Goal: Find specific page/section: Find specific page/section

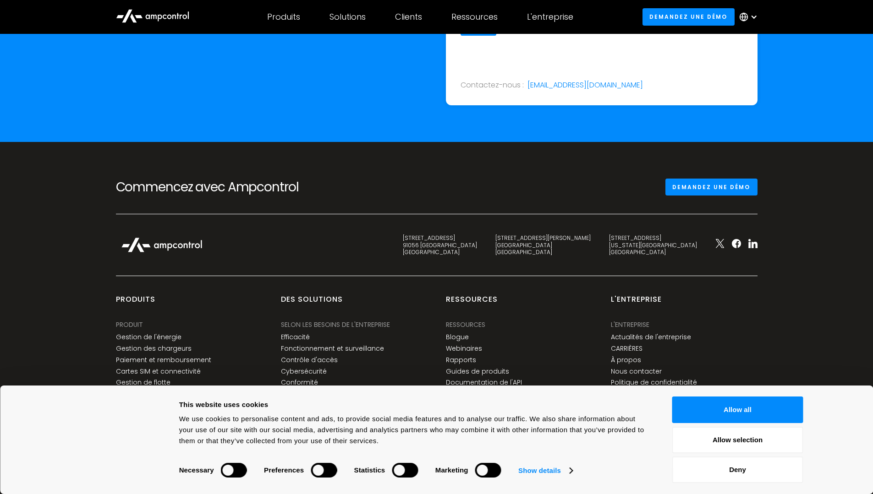
scroll to position [3479, 0]
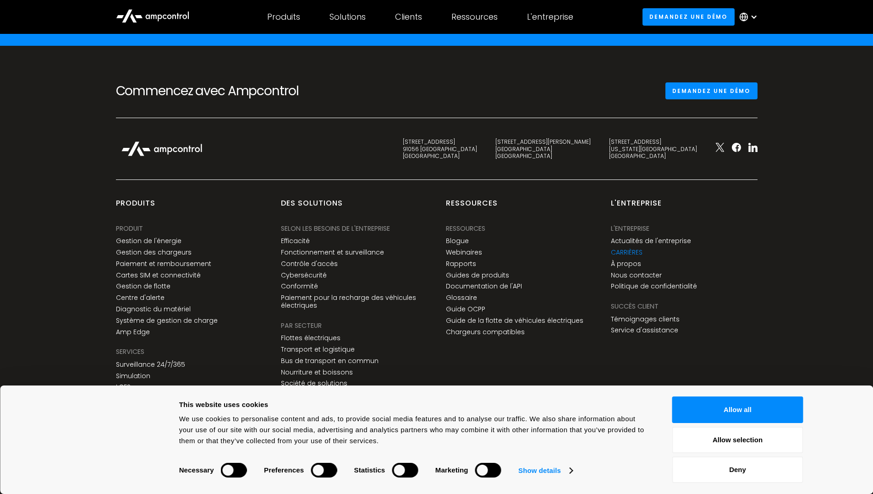
click at [629, 252] on link "CARRIÈRES" at bounding box center [627, 253] width 32 height 8
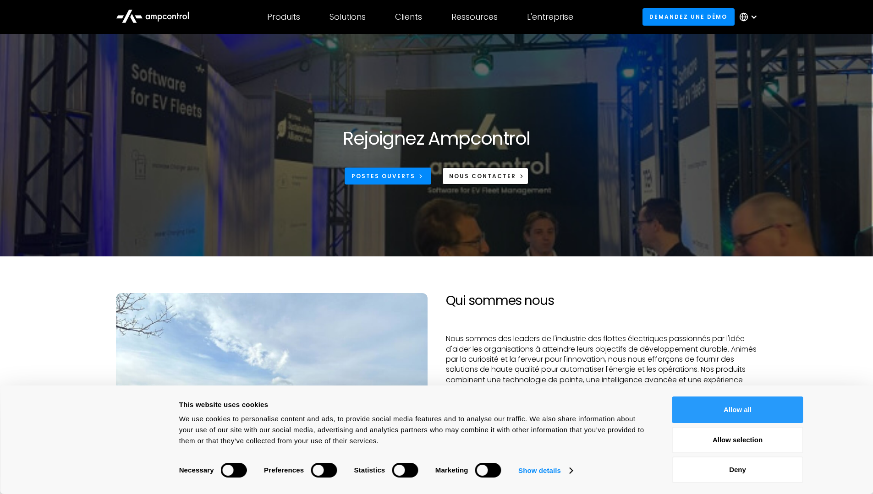
click at [721, 404] on button "Allow all" at bounding box center [737, 410] width 131 height 27
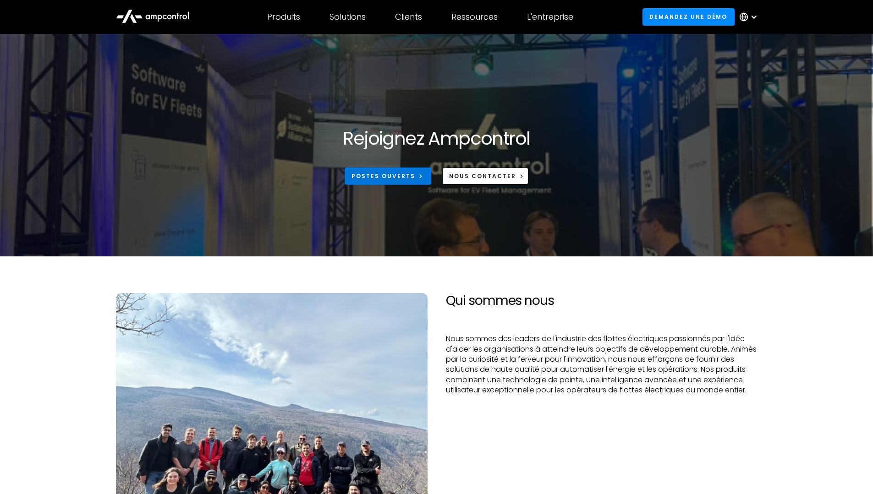
click at [406, 179] on div "Postes ouverts" at bounding box center [383, 176] width 64 height 8
